Goal: Task Accomplishment & Management: Use online tool/utility

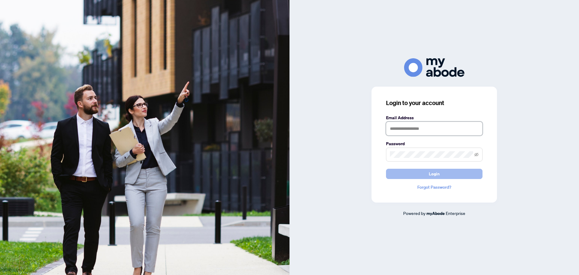
type input "**********"
click at [428, 174] on button "Login" at bounding box center [434, 173] width 96 height 10
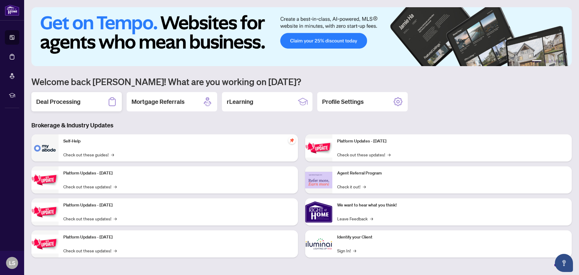
click at [61, 102] on h2 "Deal Processing" at bounding box center [58, 101] width 44 height 8
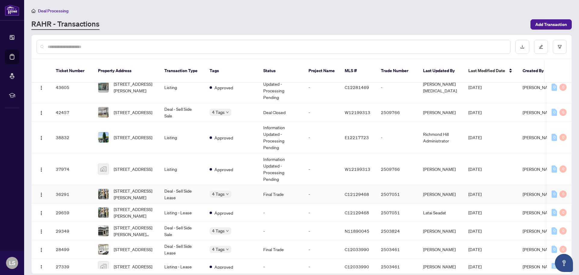
scroll to position [152, 0]
